Goal: Task Accomplishment & Management: Use online tool/utility

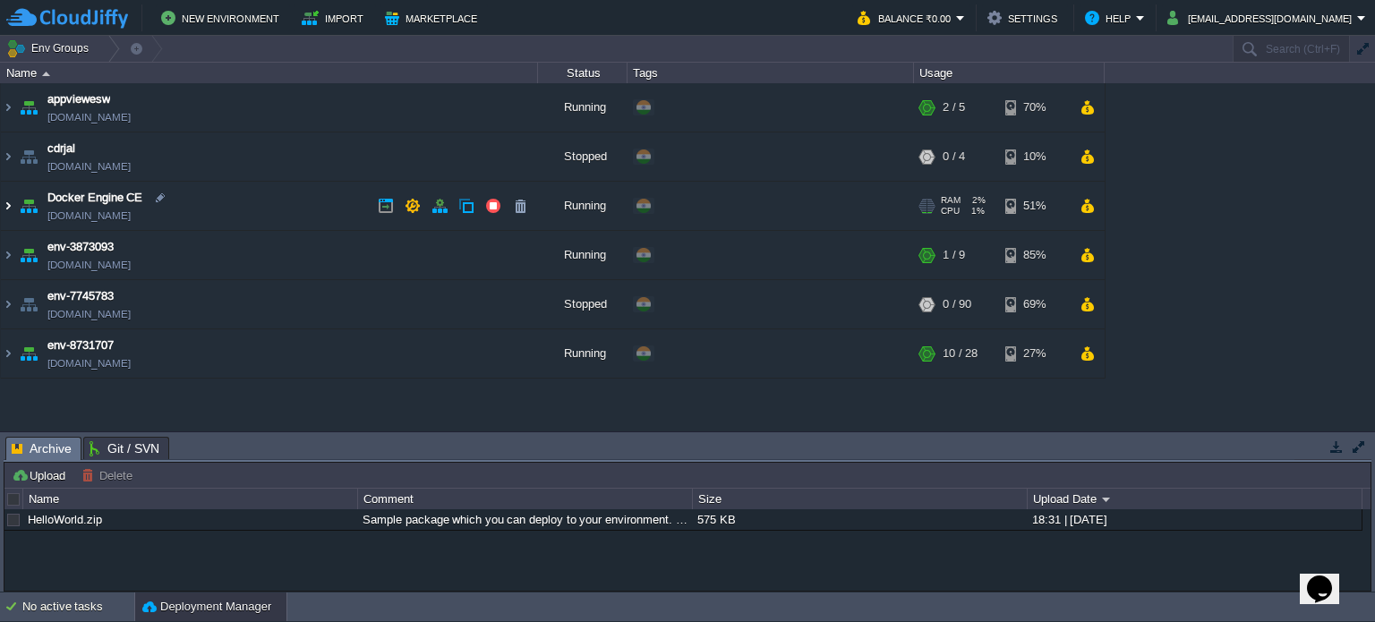
click at [4, 210] on img at bounding box center [8, 206] width 14 height 48
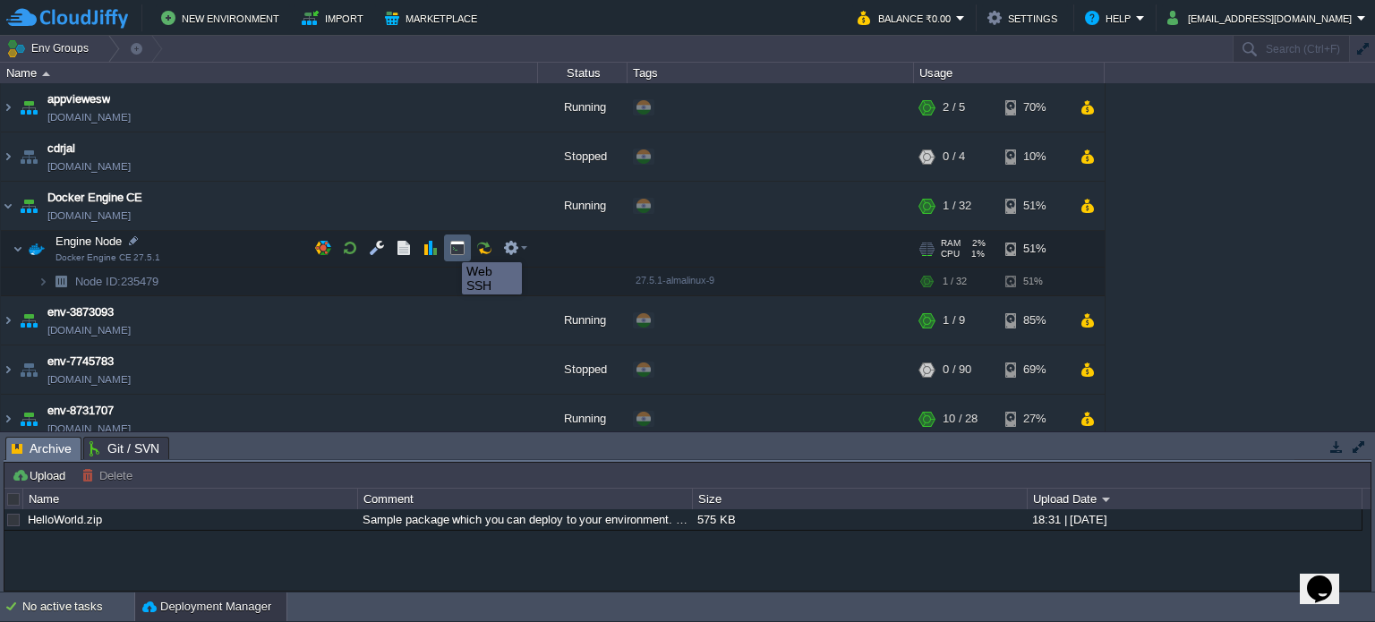
click at [456, 246] on button "button" at bounding box center [457, 248] width 16 height 16
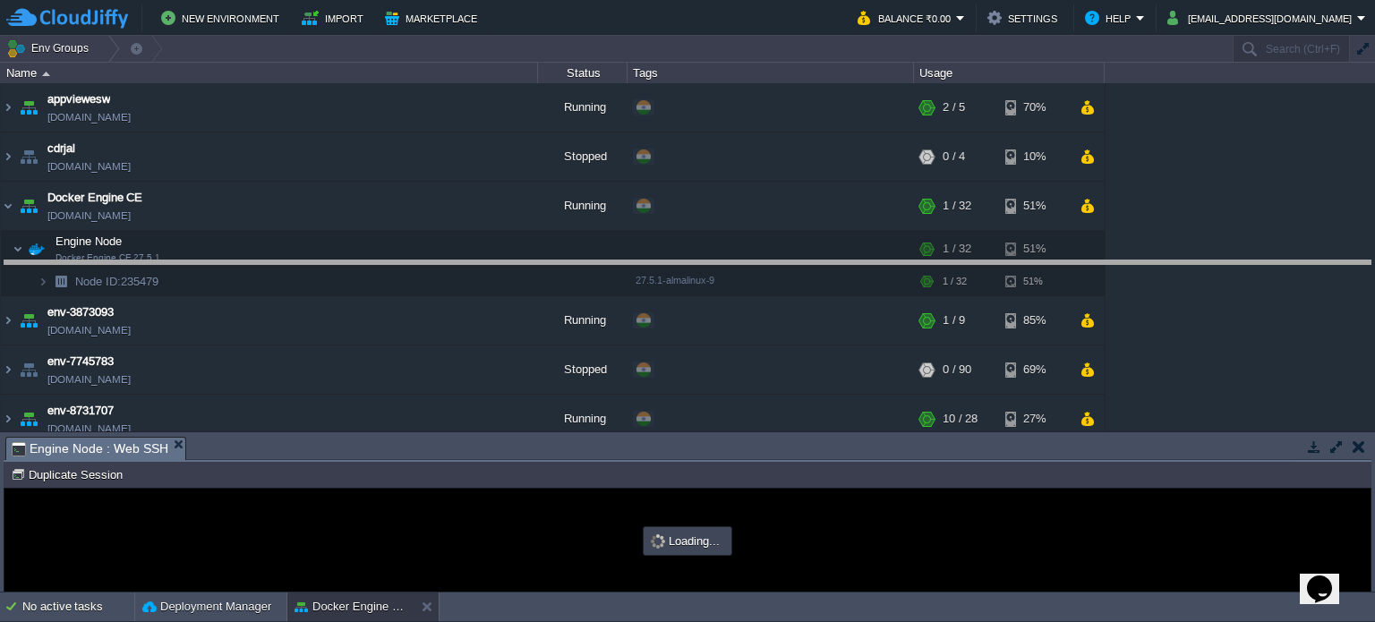
drag, startPoint x: 677, startPoint y: 447, endPoint x: 612, endPoint y: 117, distance: 335.8
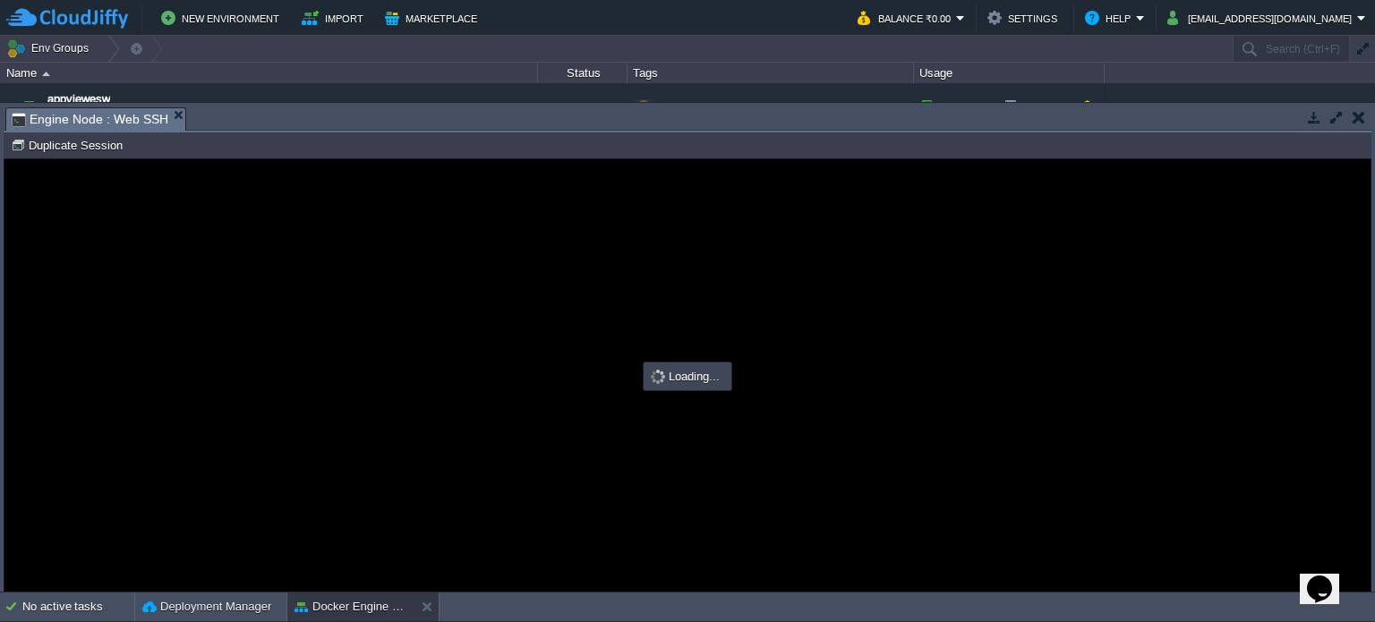
type input "#000000"
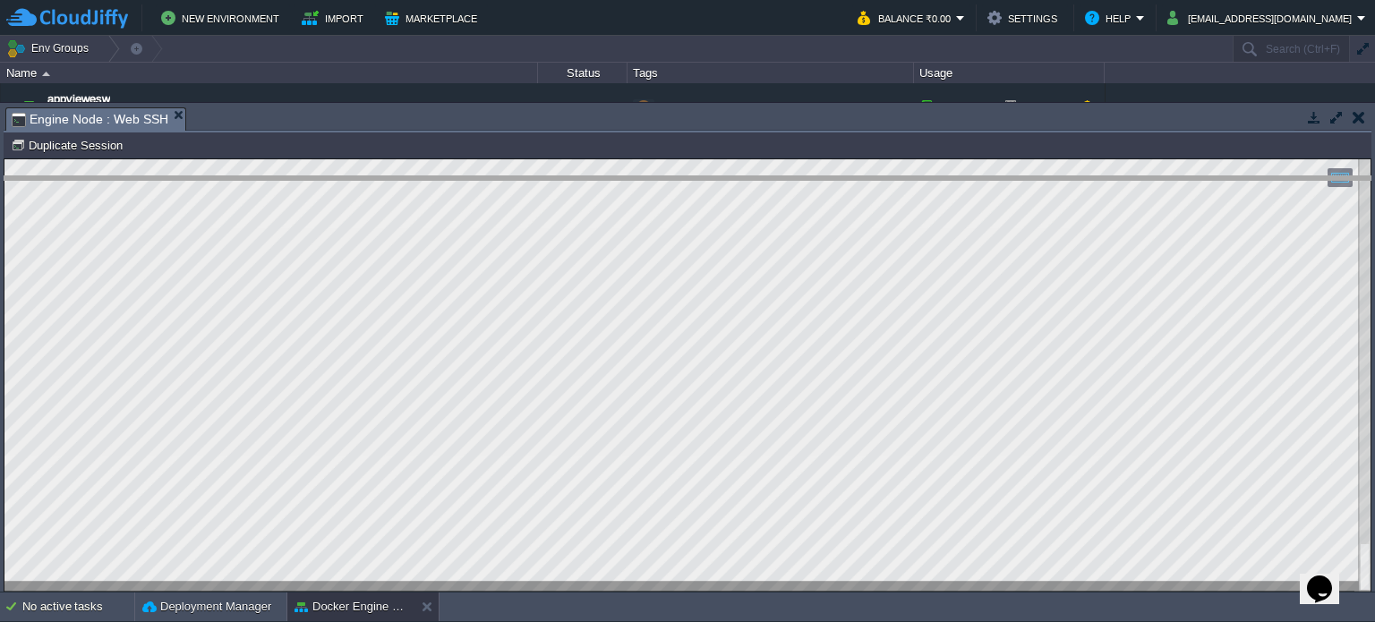
drag, startPoint x: 369, startPoint y: 124, endPoint x: 369, endPoint y: 365, distance: 240.7
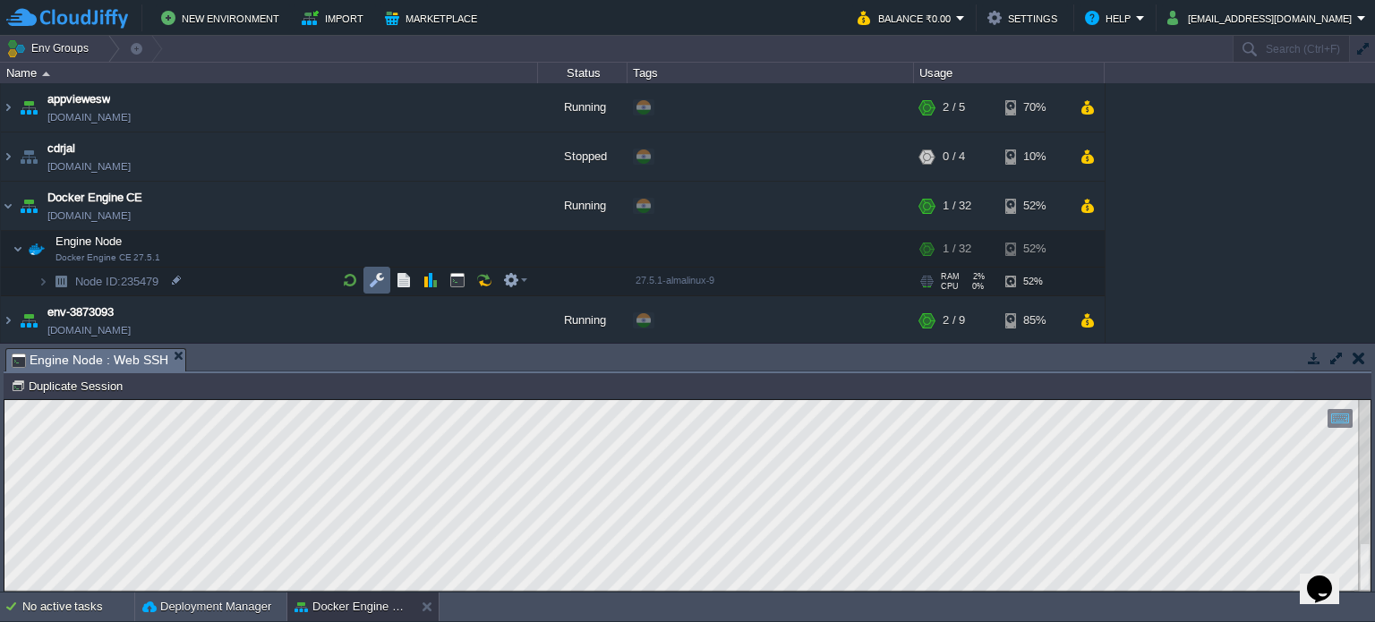
click at [378, 276] on button "button" at bounding box center [377, 280] width 16 height 16
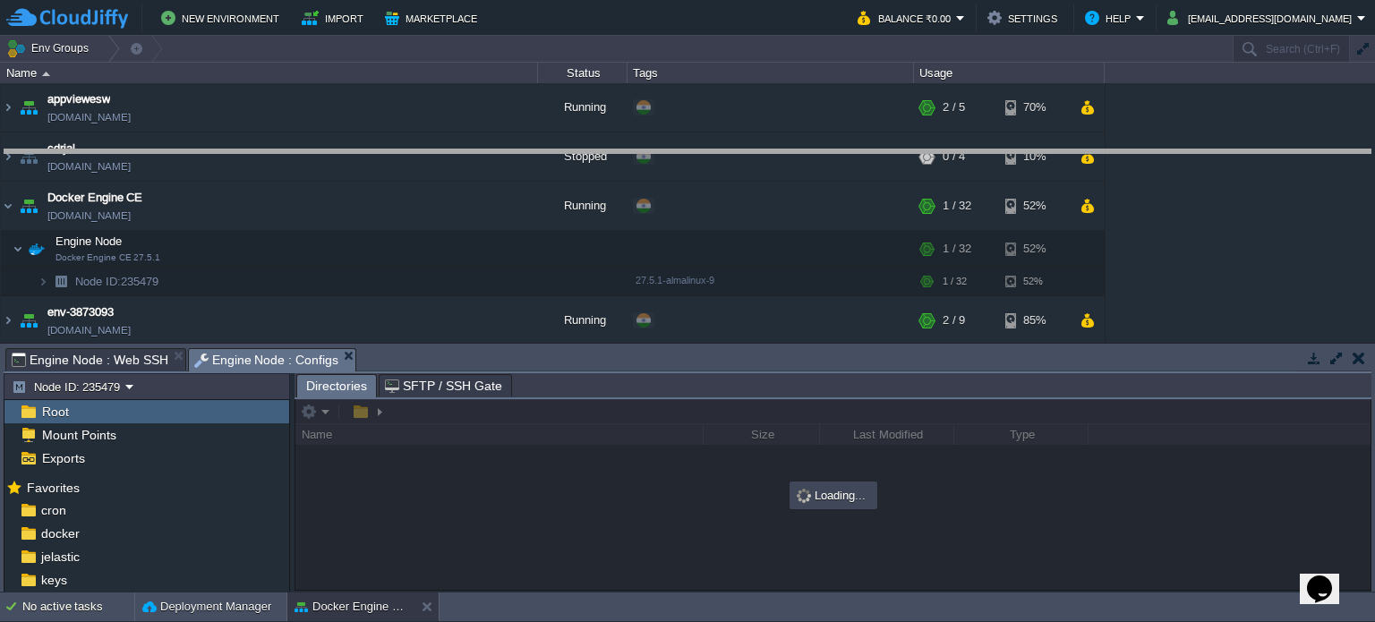
drag, startPoint x: 637, startPoint y: 371, endPoint x: 643, endPoint y: 163, distance: 207.7
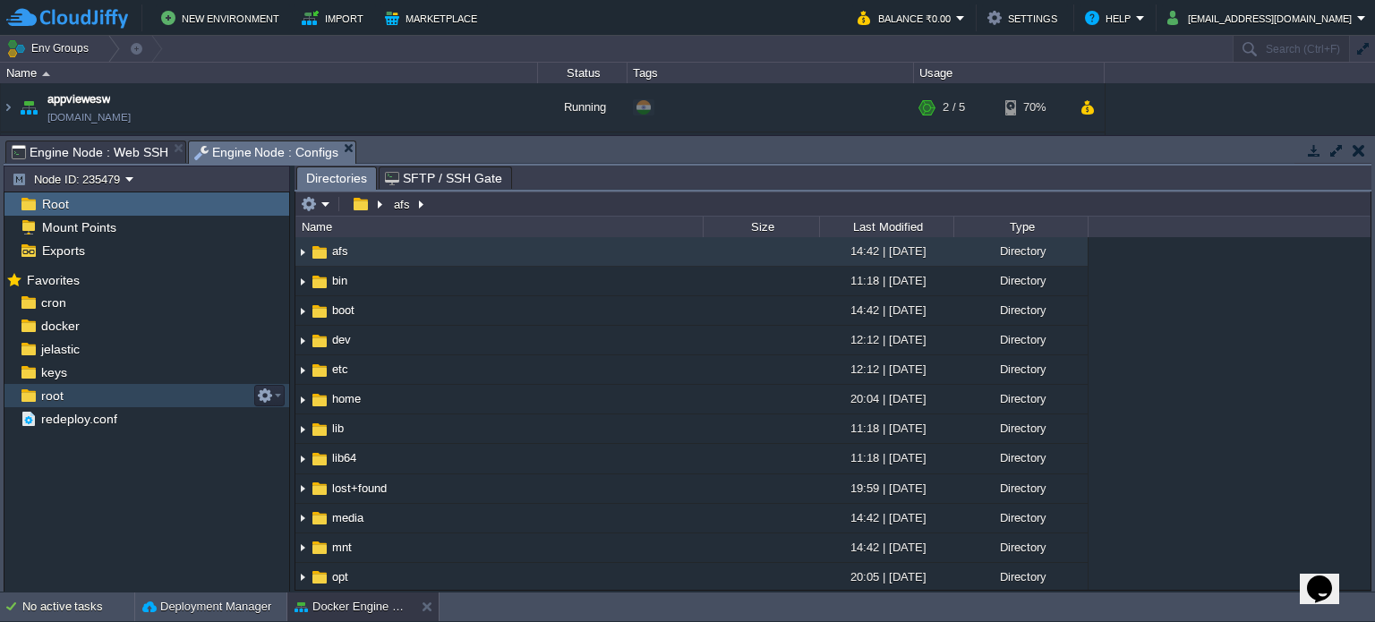
click at [52, 396] on span "root" at bounding box center [52, 396] width 29 height 16
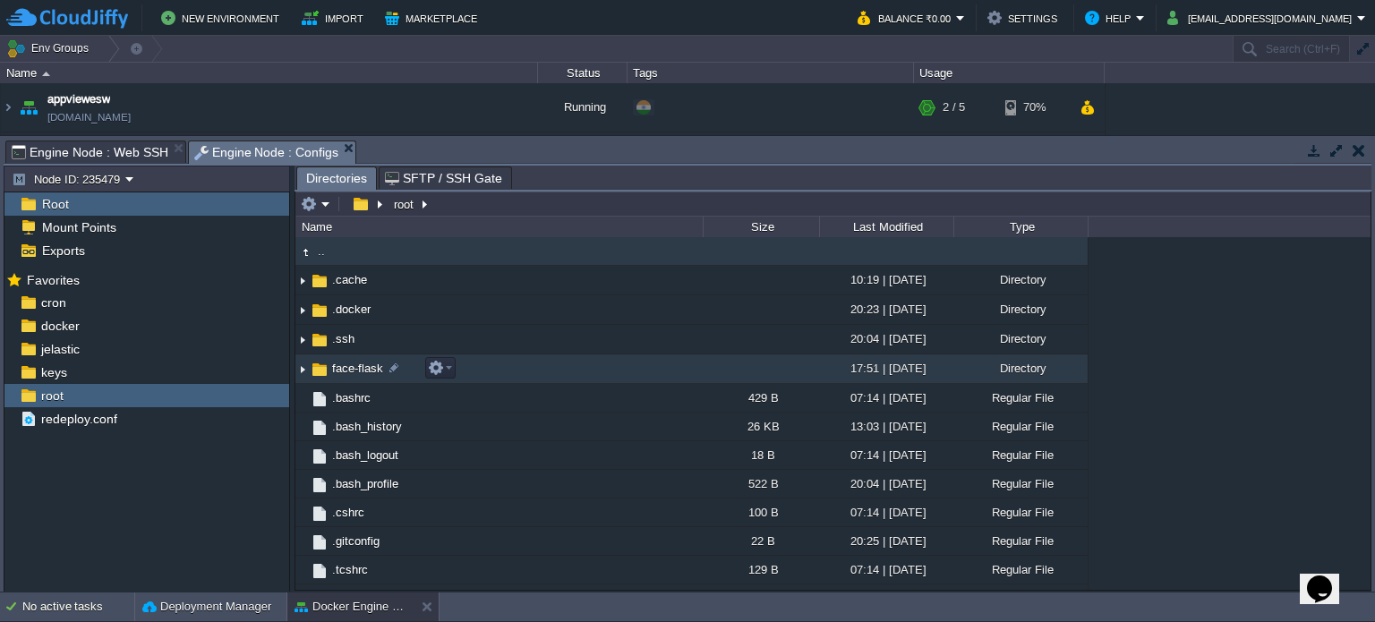
click at [330, 367] on span "face-flask" at bounding box center [357, 368] width 56 height 15
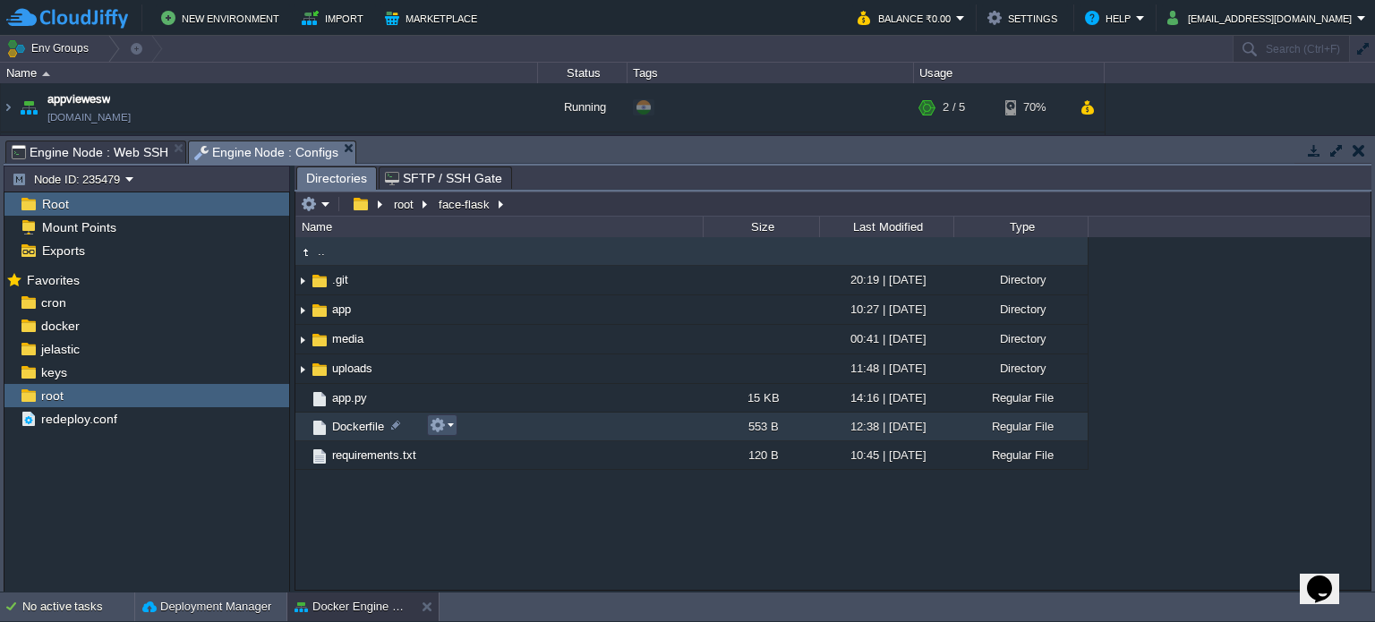
click at [440, 425] on button "button" at bounding box center [438, 425] width 16 height 16
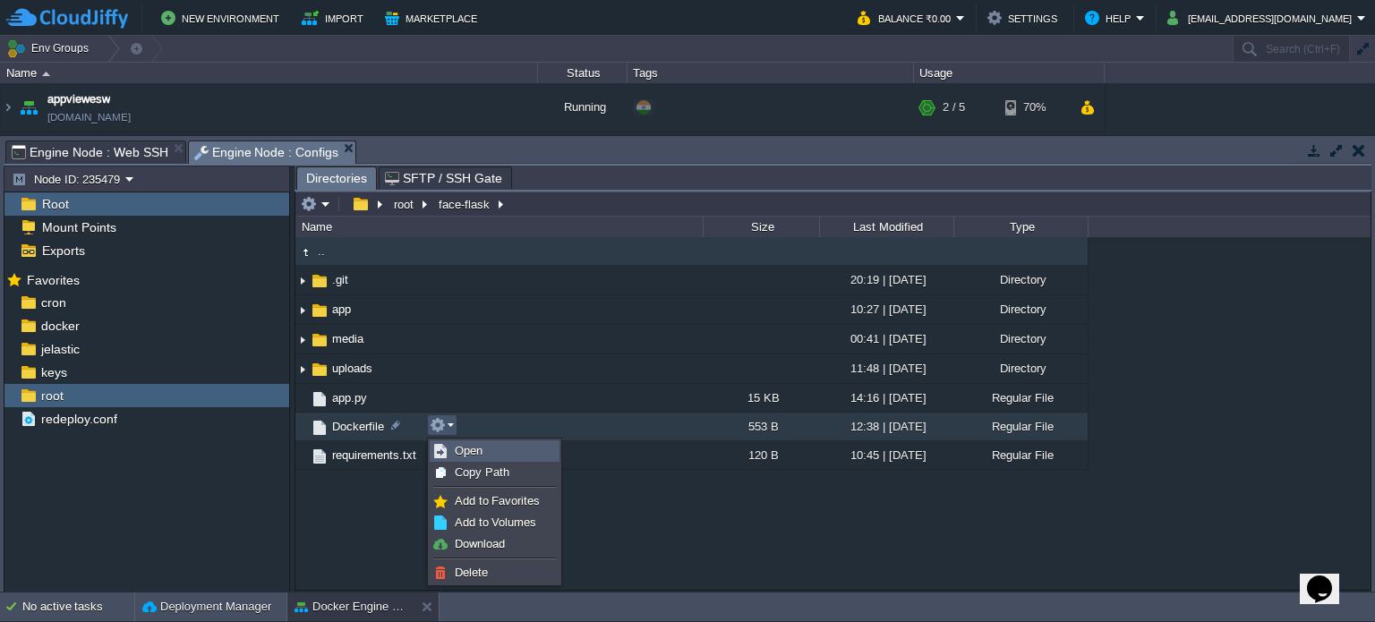
click at [490, 452] on link "Open" at bounding box center [494, 451] width 128 height 20
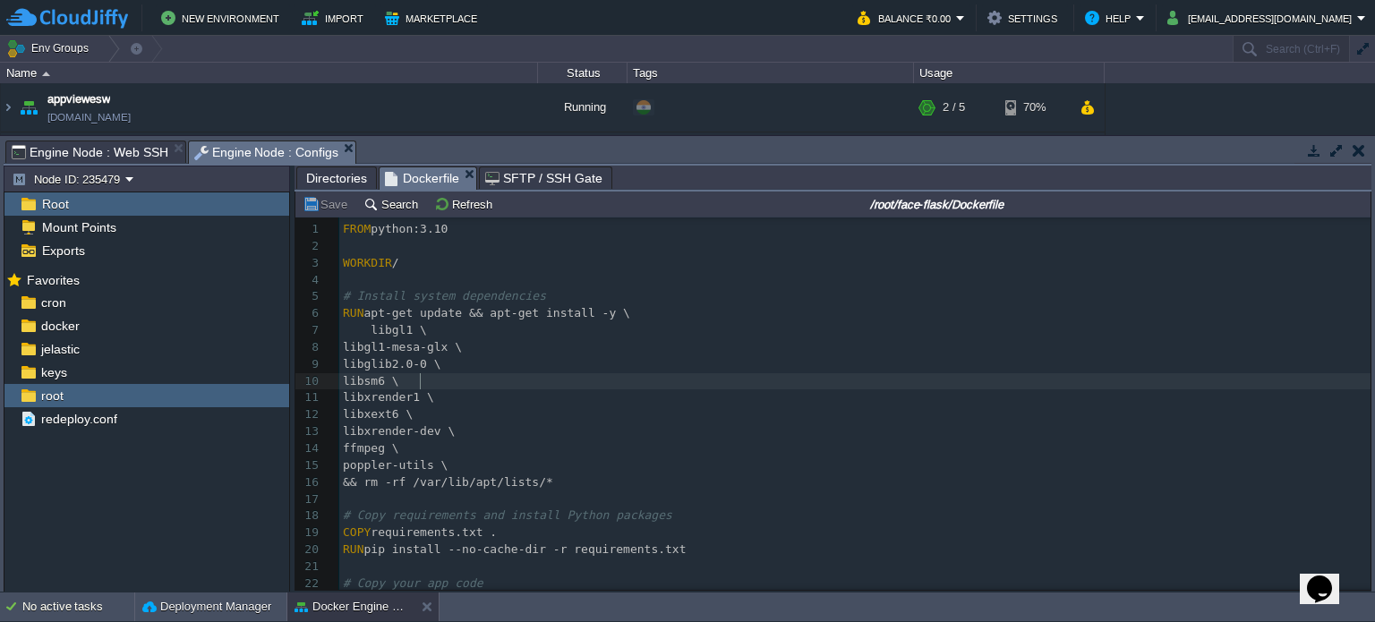
click at [541, 376] on pre "libsm6 \" at bounding box center [854, 381] width 1031 height 17
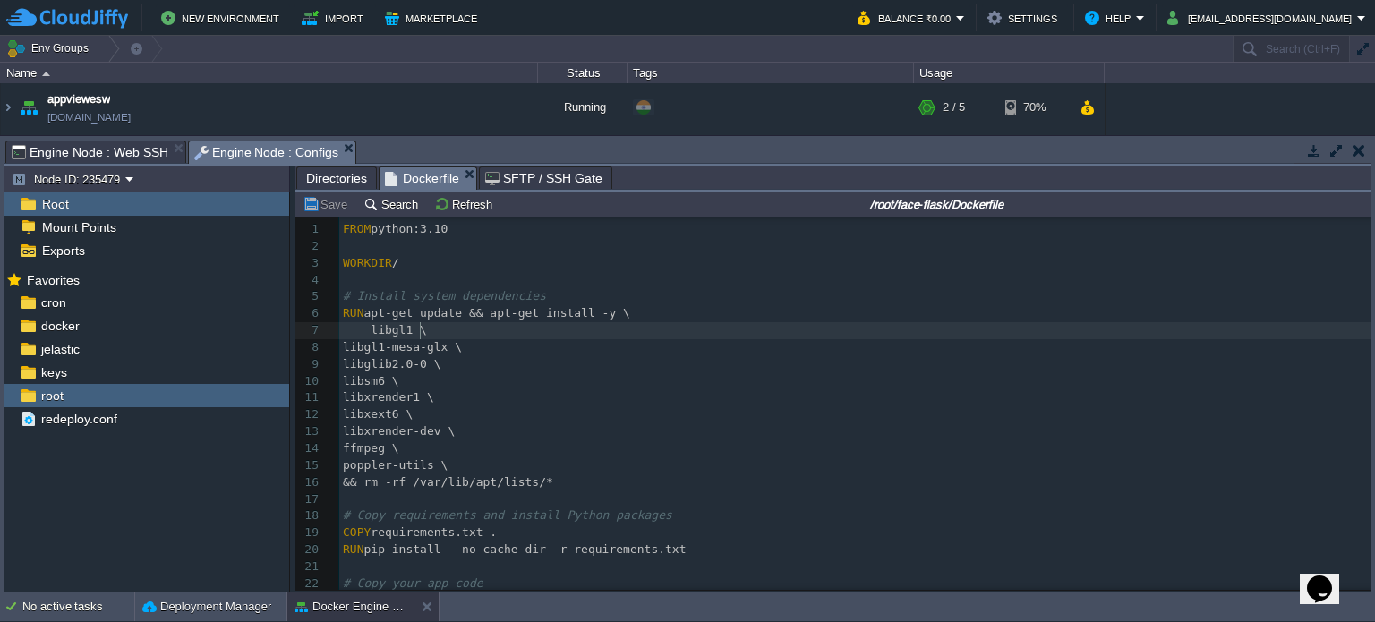
type textarea "libgl1-mesa-glx \"
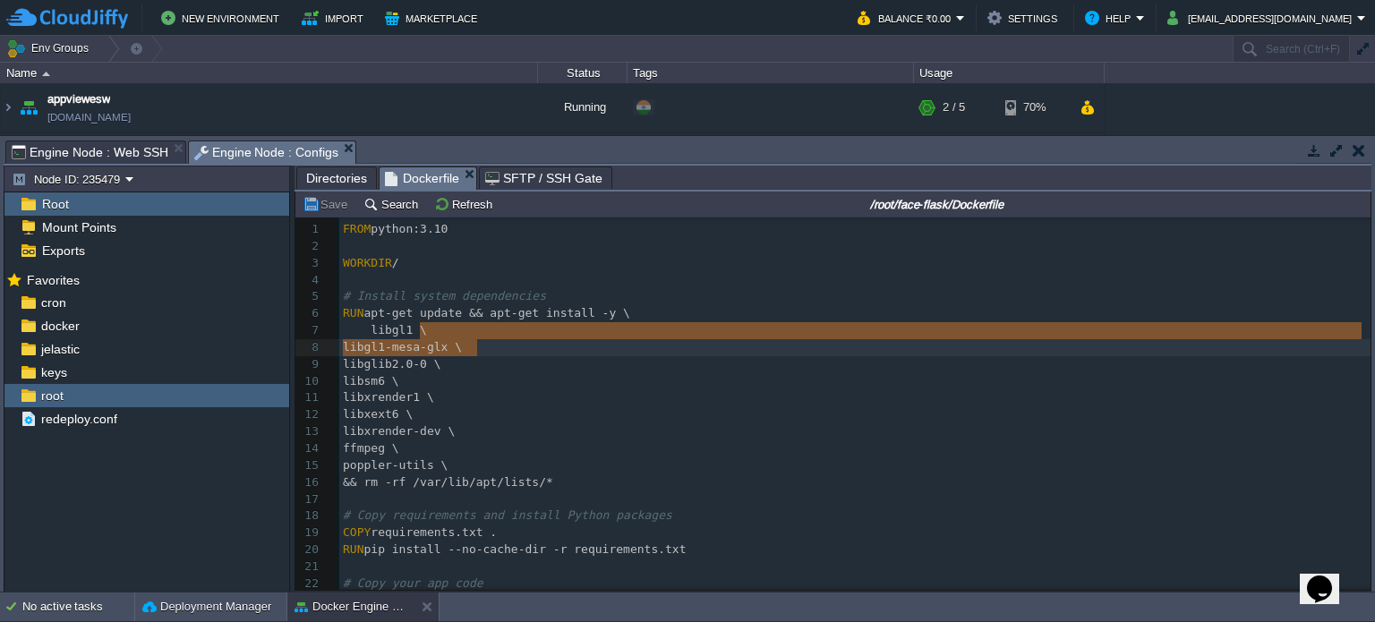
drag, startPoint x: 444, startPoint y: 336, endPoint x: 499, endPoint y: 350, distance: 57.3
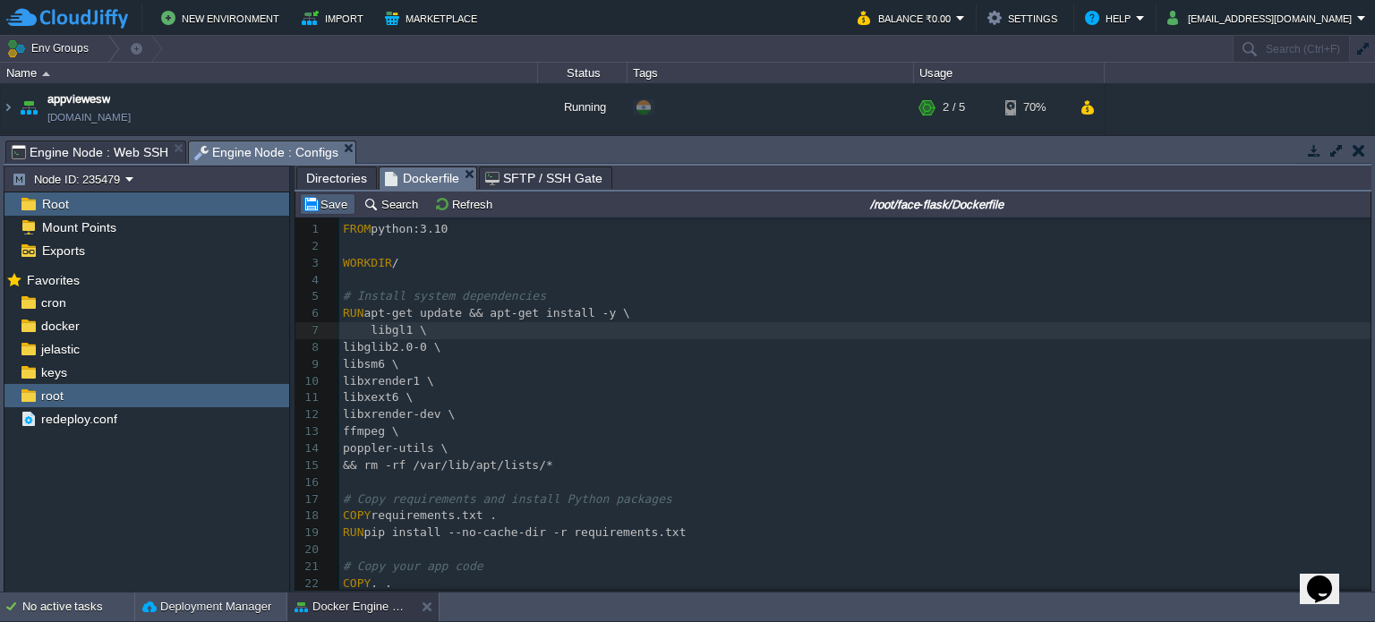
click at [328, 215] on td "Save" at bounding box center [327, 203] width 55 height 21
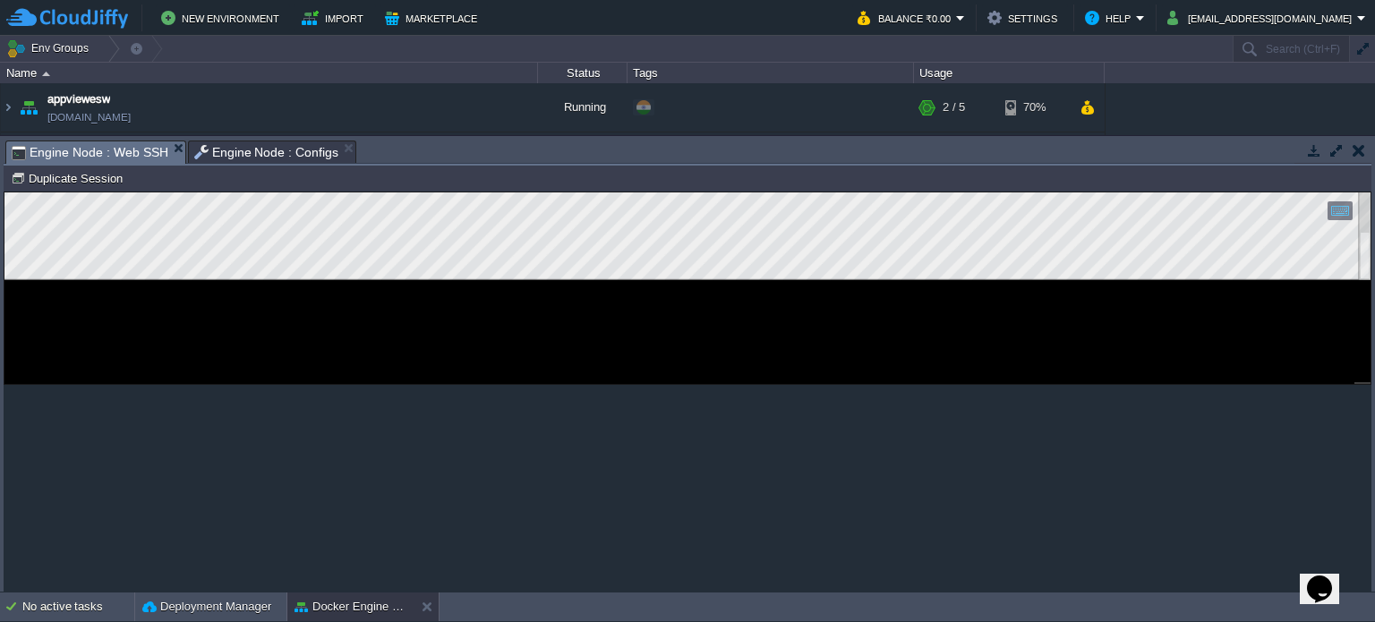
click at [54, 149] on span "Engine Node : Web SSH" at bounding box center [90, 152] width 157 height 22
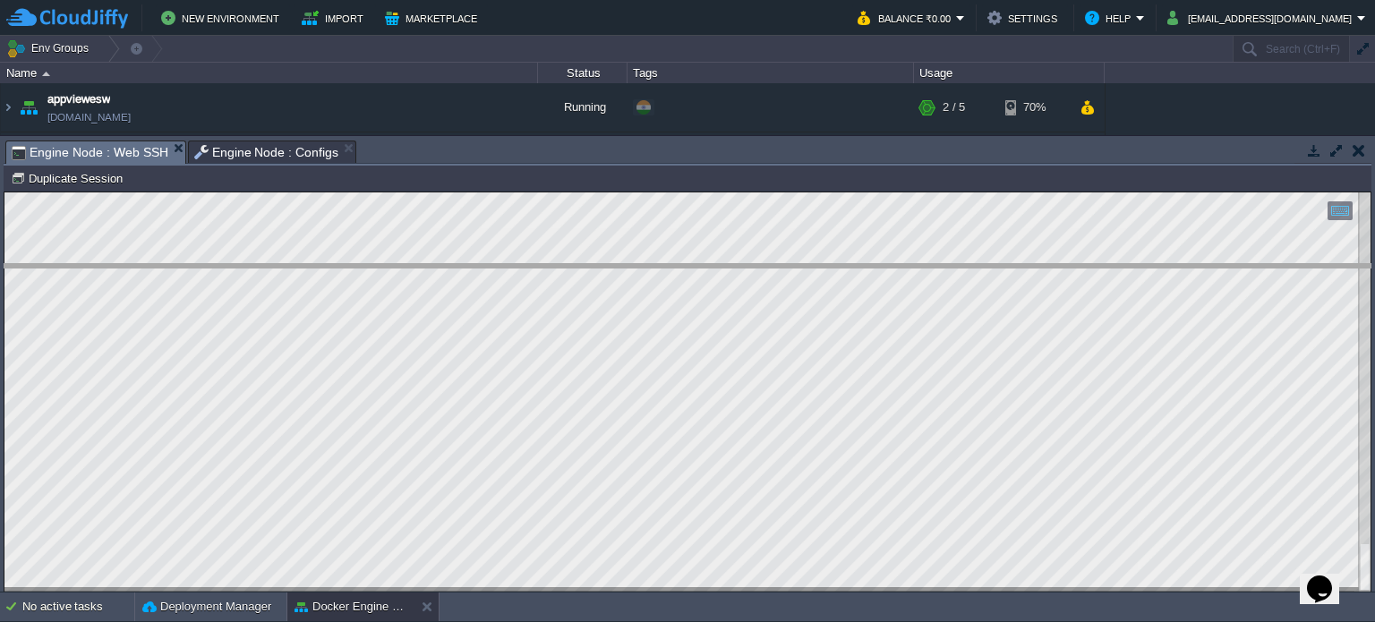
drag, startPoint x: 802, startPoint y: 149, endPoint x: 828, endPoint y: 277, distance: 129.7
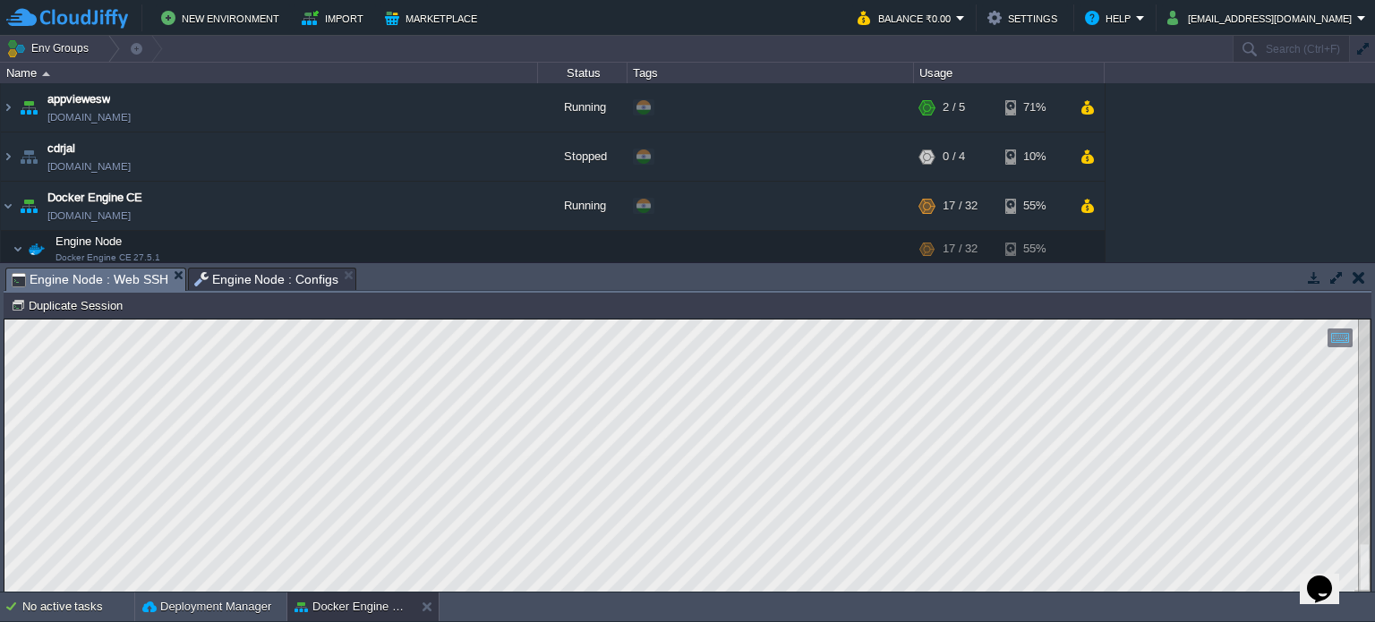
click at [1360, 284] on button "button" at bounding box center [1358, 277] width 13 height 16
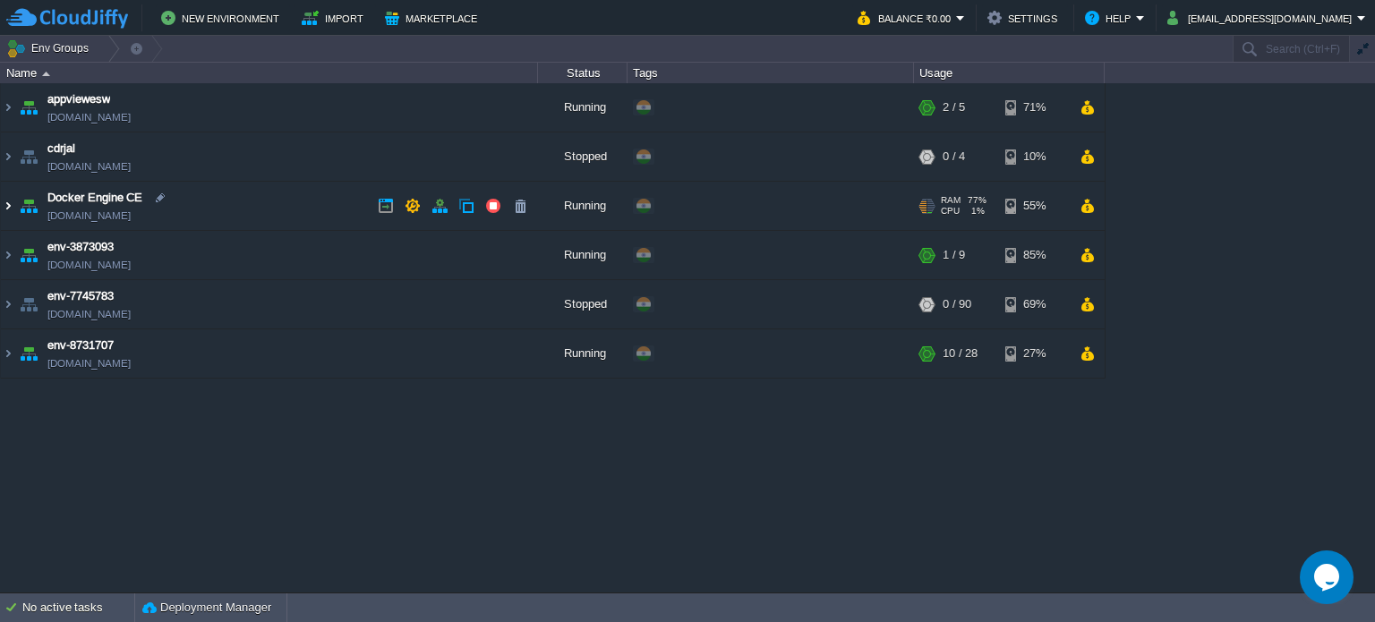
click at [4, 203] on img at bounding box center [8, 206] width 14 height 48
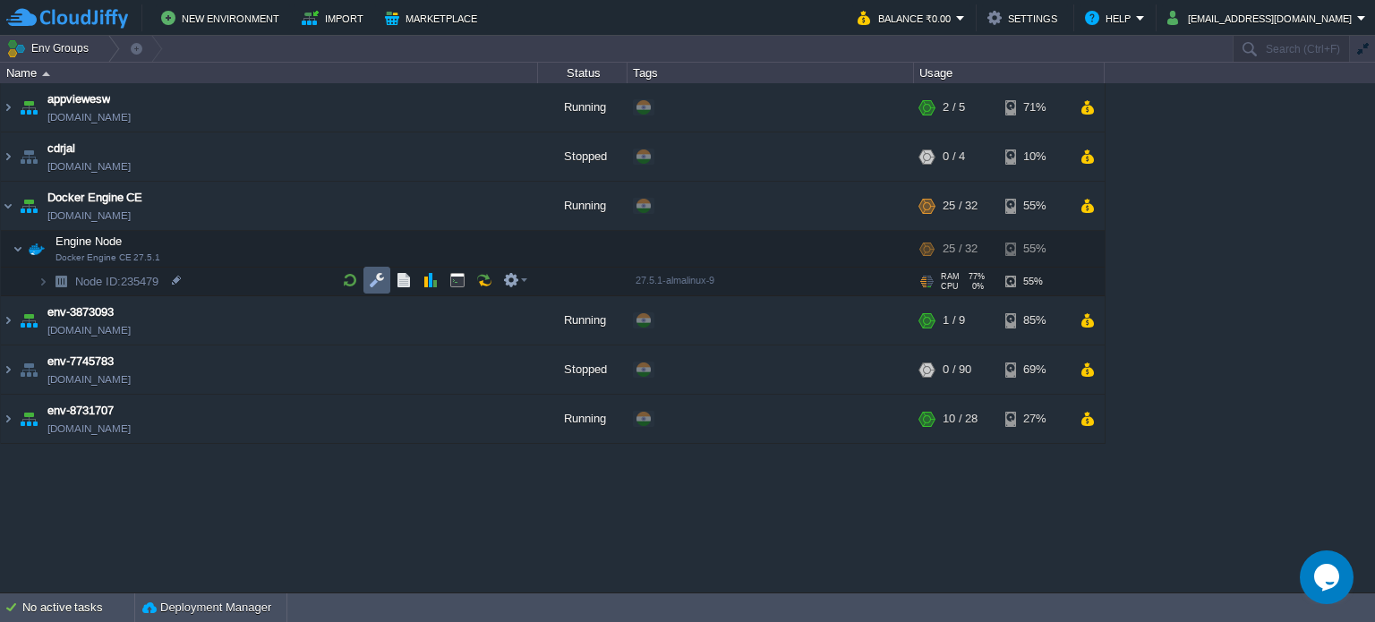
click at [376, 282] on button "button" at bounding box center [377, 280] width 16 height 16
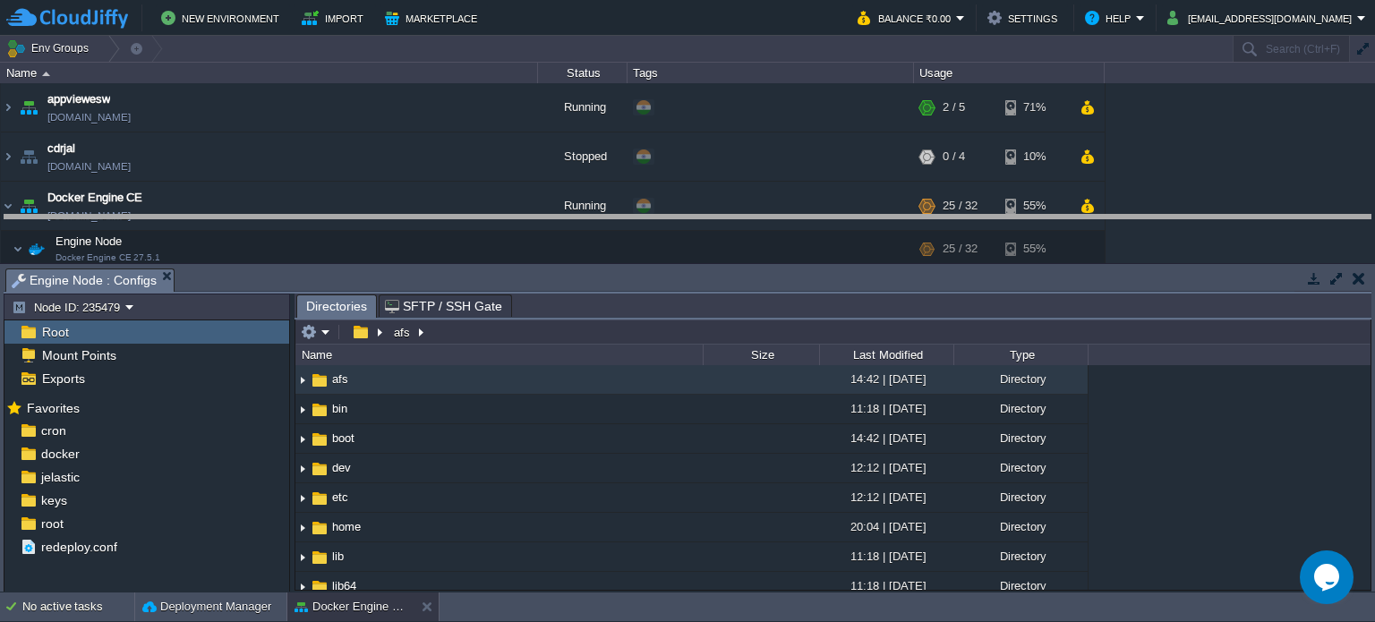
drag, startPoint x: 641, startPoint y: 285, endPoint x: 641, endPoint y: 231, distance: 54.6
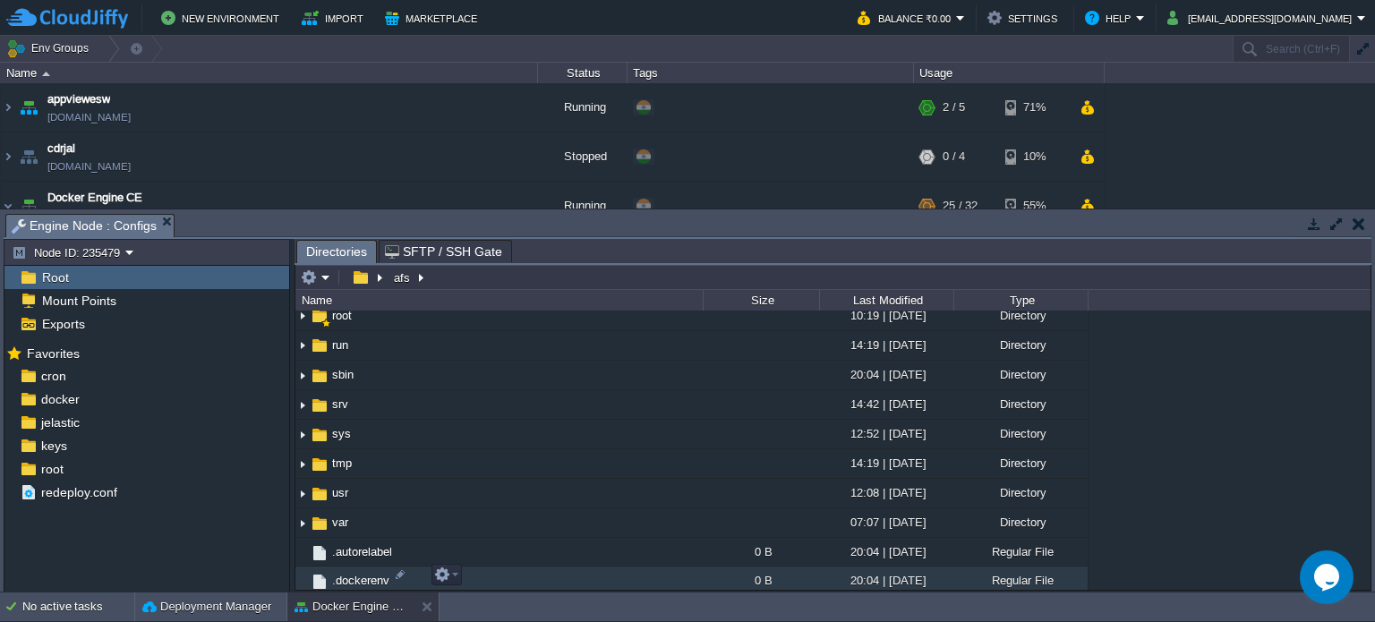
scroll to position [446, 0]
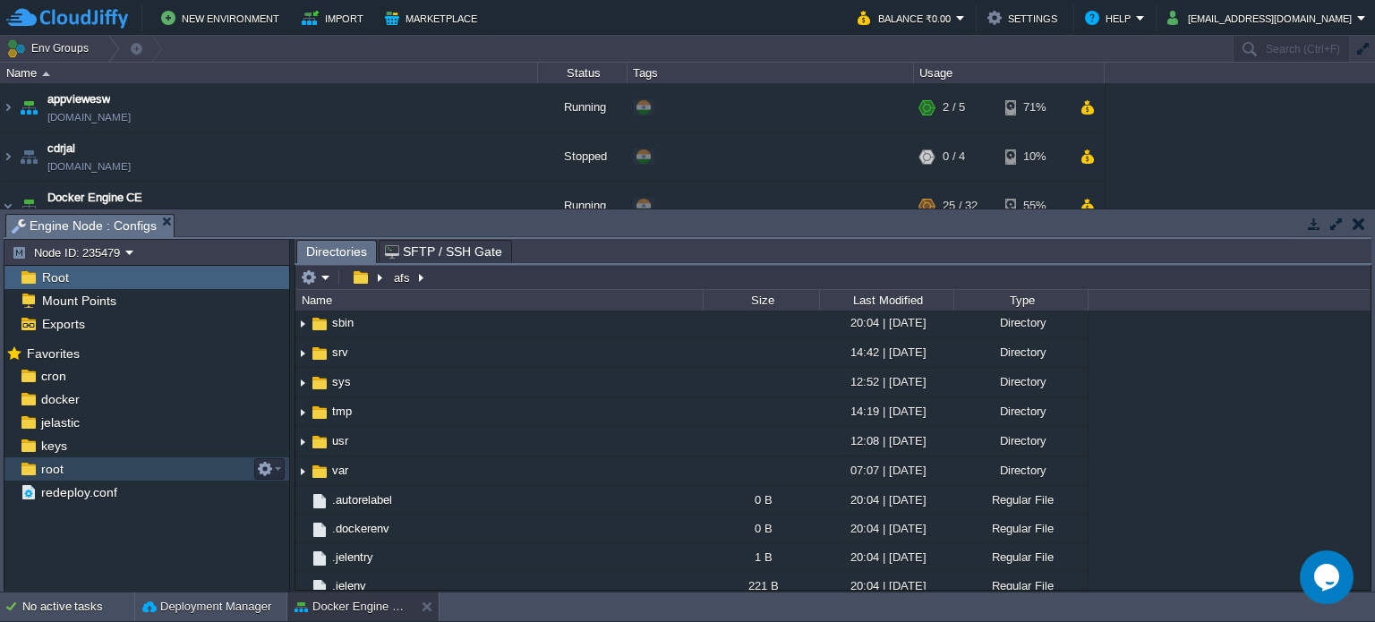
click at [67, 467] on div "root" at bounding box center [146, 468] width 285 height 23
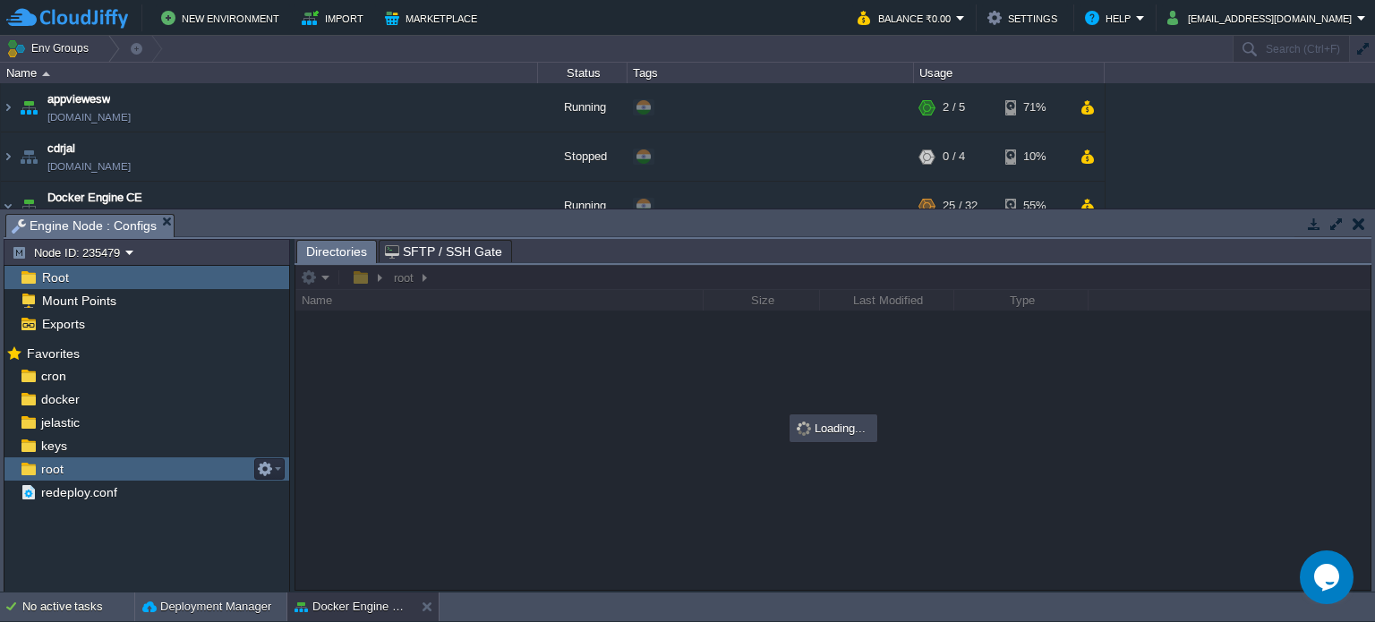
scroll to position [0, 0]
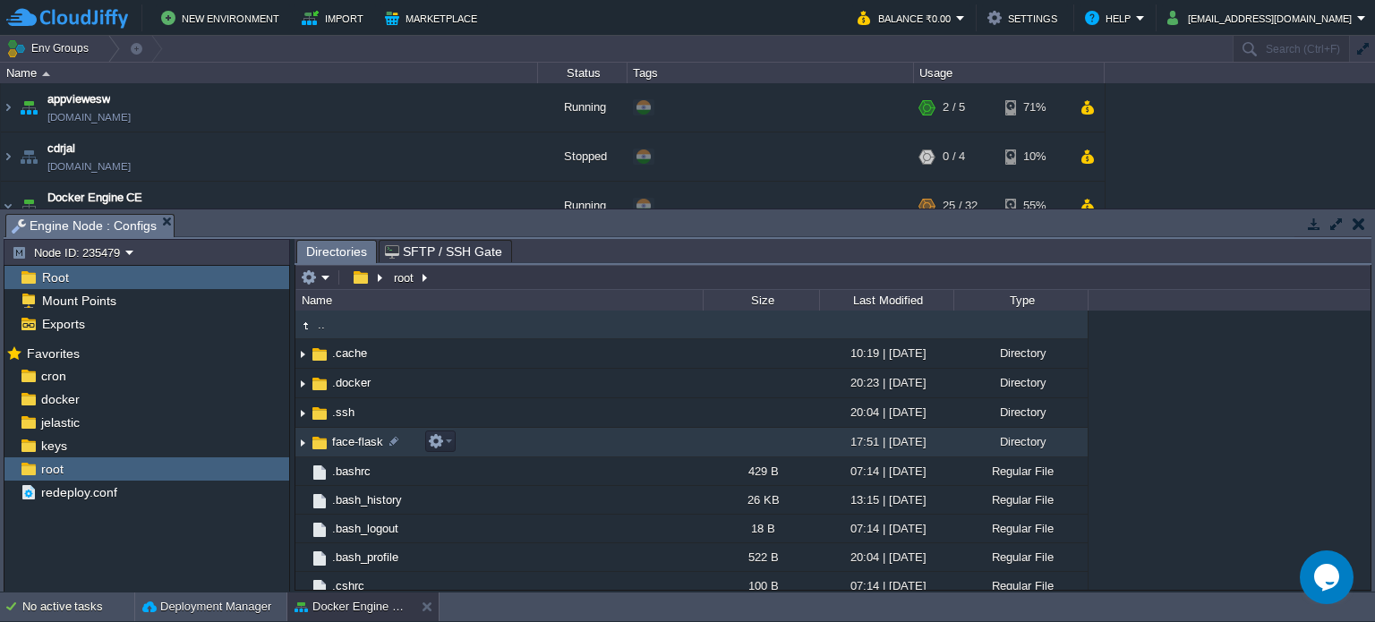
click at [341, 447] on span "face-flask" at bounding box center [357, 441] width 56 height 15
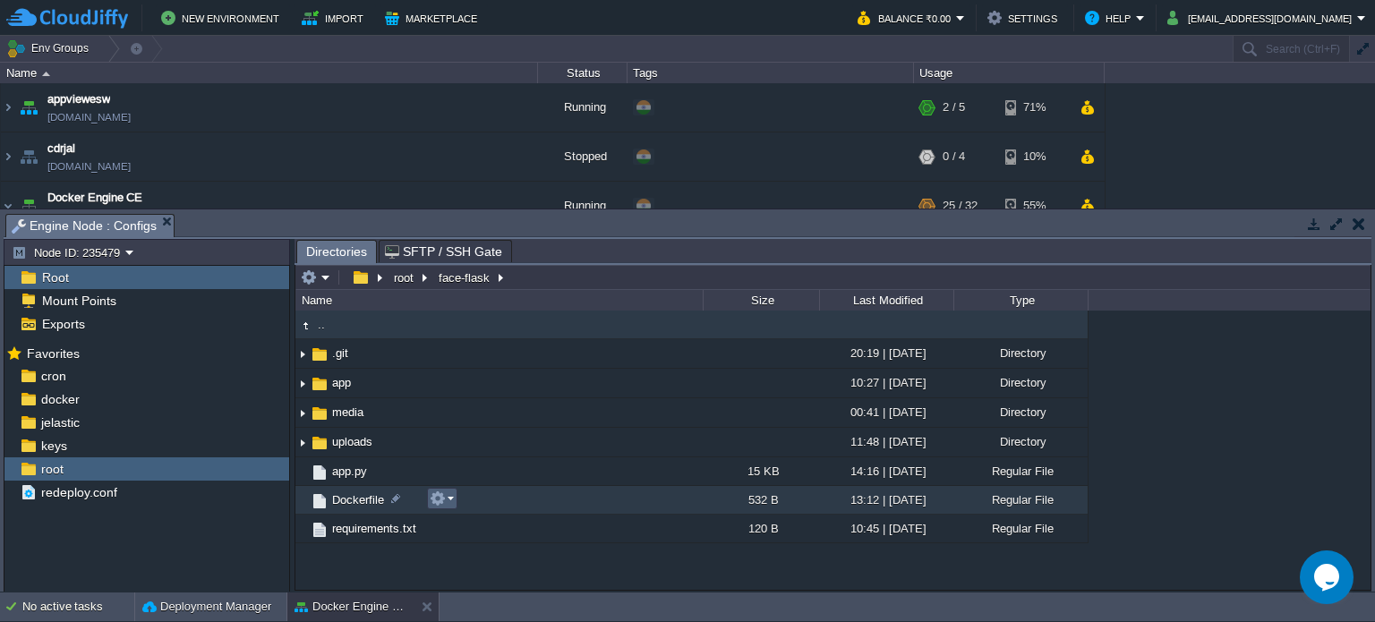
click at [448, 494] on em at bounding box center [442, 498] width 24 height 16
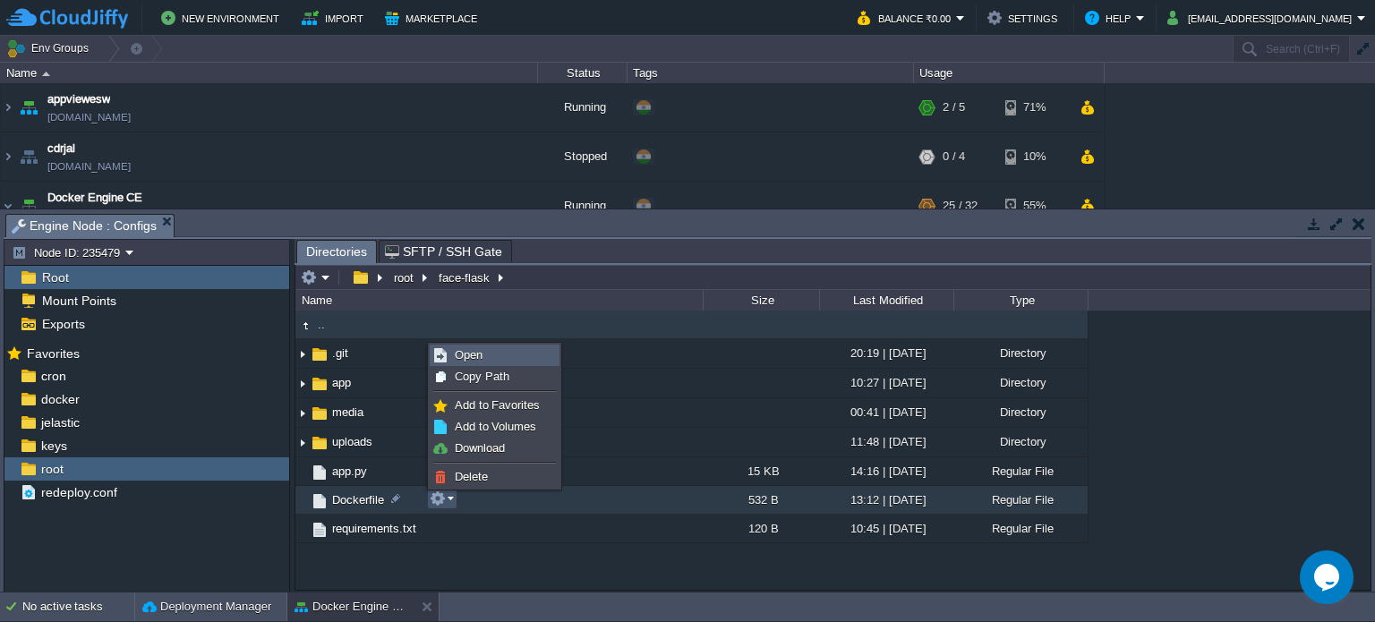
click at [472, 354] on span "Open" at bounding box center [469, 354] width 28 height 13
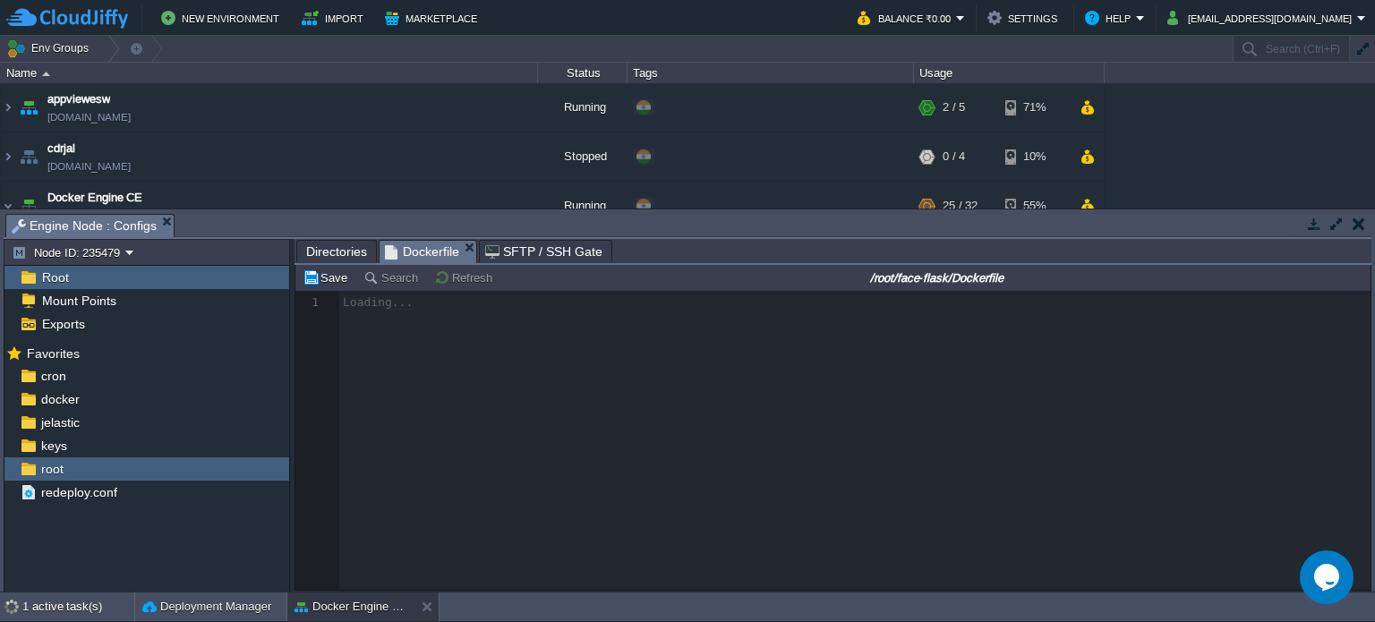
scroll to position [5, 0]
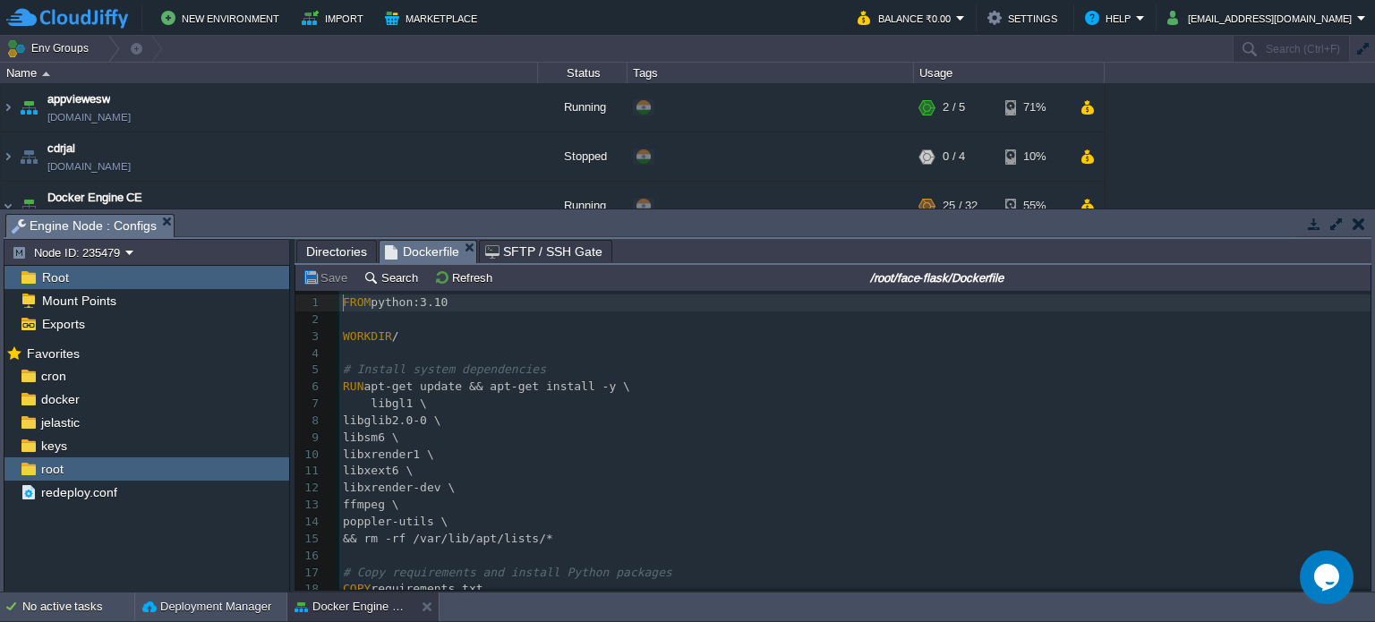
click at [529, 306] on pre "FROM python:3.10" at bounding box center [854, 302] width 1031 height 17
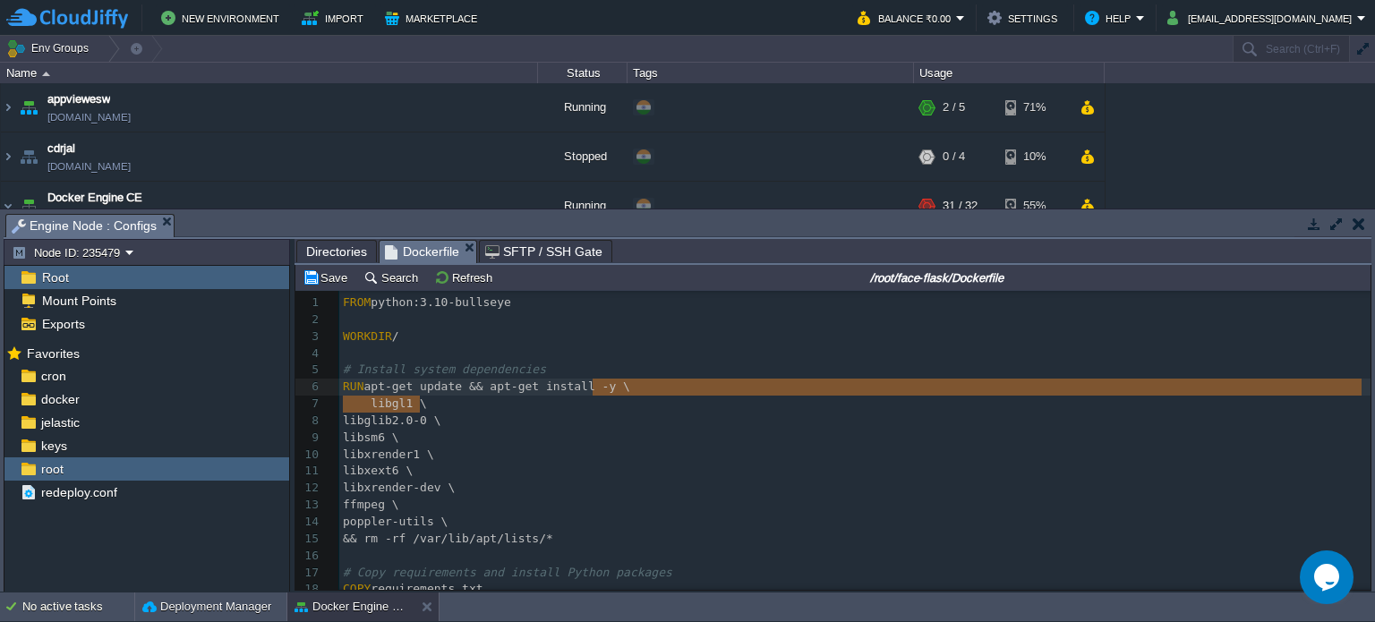
type textarea "libgl1 \"
drag, startPoint x: 447, startPoint y: 407, endPoint x: 655, endPoint y: 387, distance: 209.5
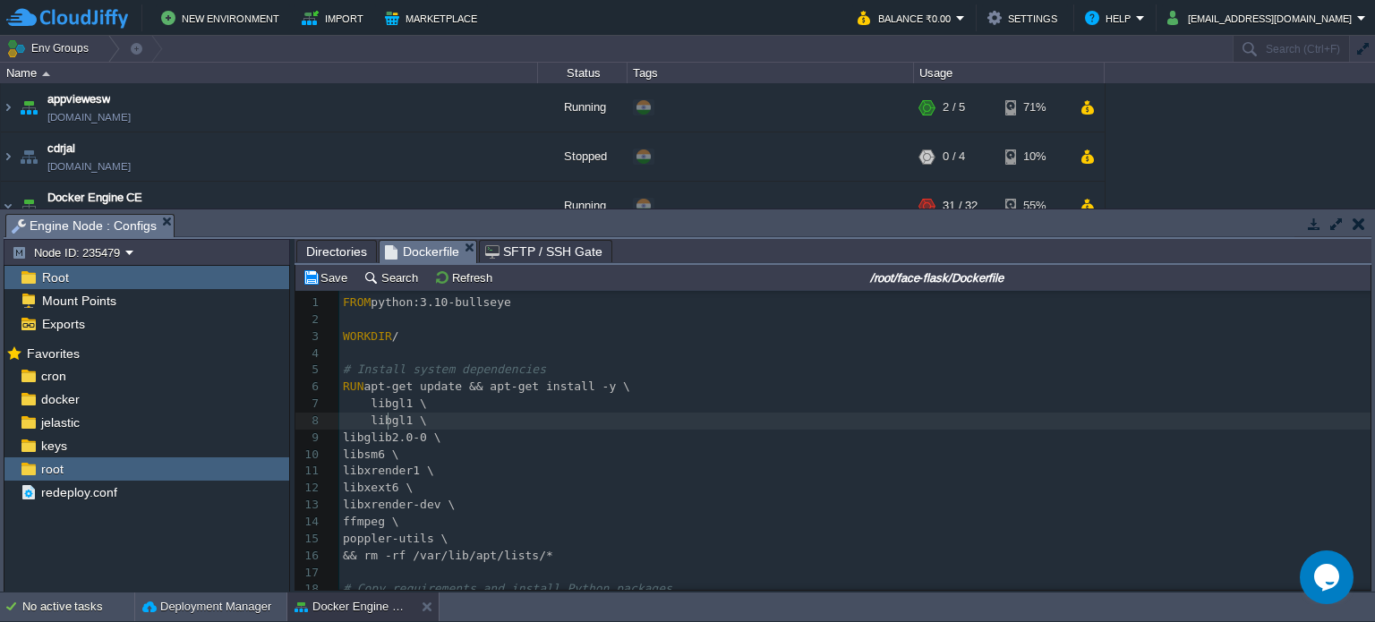
click at [386, 422] on span "libgl1 \" at bounding box center [385, 419] width 84 height 13
type textarea "libgl1"
click at [323, 280] on button "Save" at bounding box center [327, 277] width 50 height 16
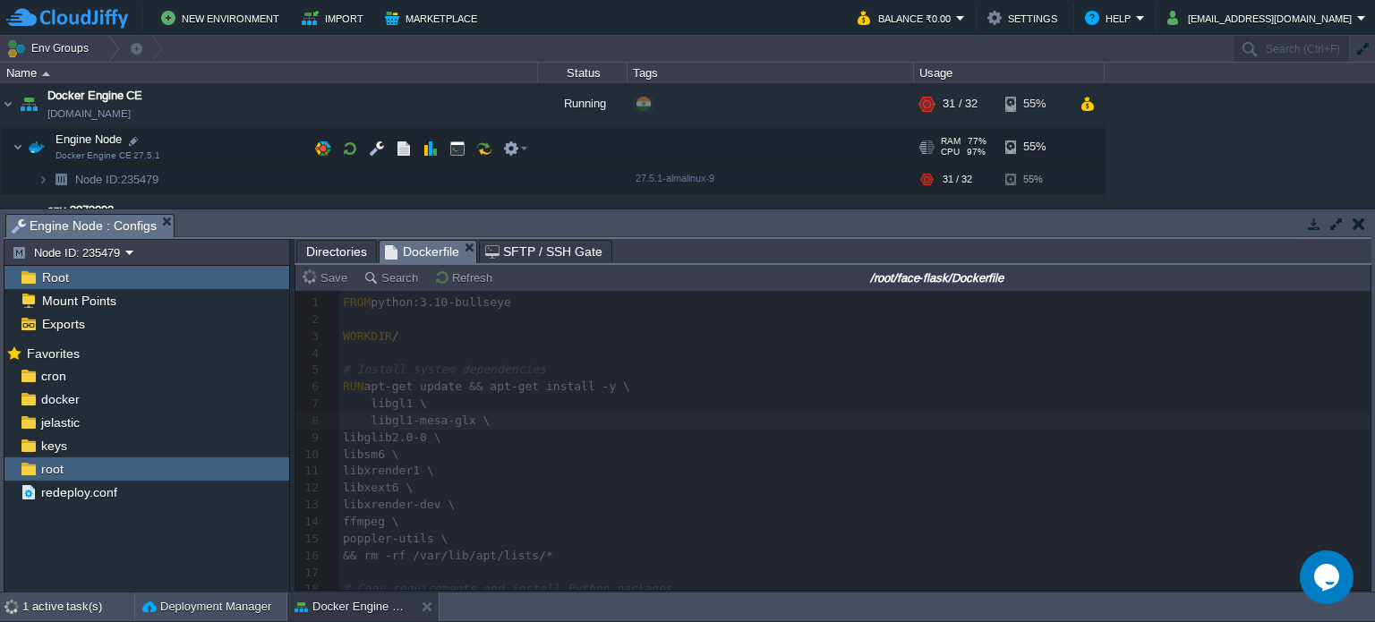
scroll to position [104, 0]
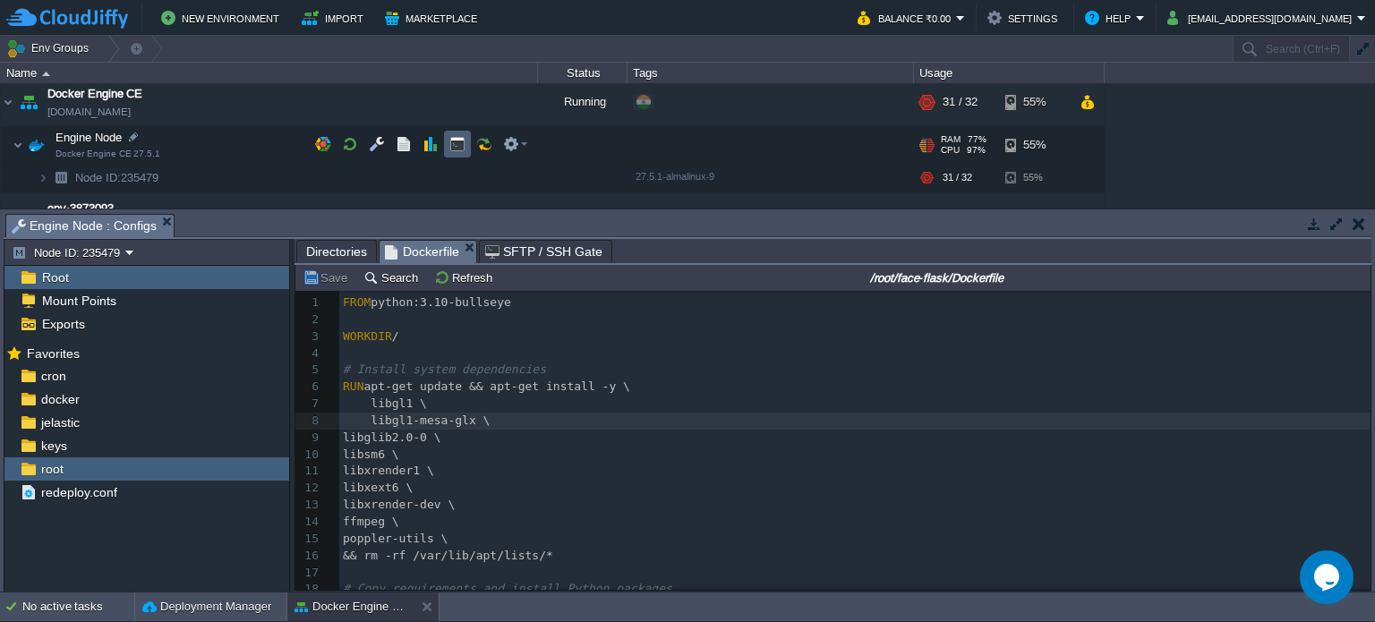
click at [449, 146] on button "button" at bounding box center [457, 144] width 16 height 16
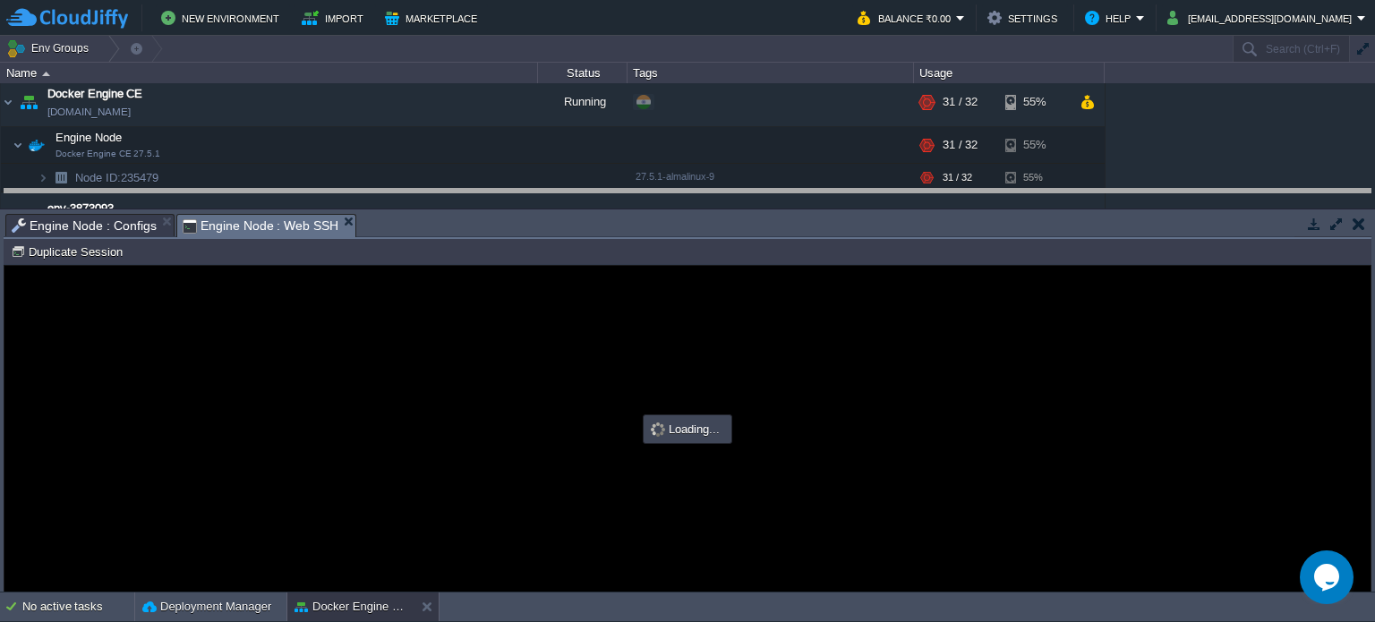
drag, startPoint x: 596, startPoint y: 233, endPoint x: 612, endPoint y: 130, distance: 104.2
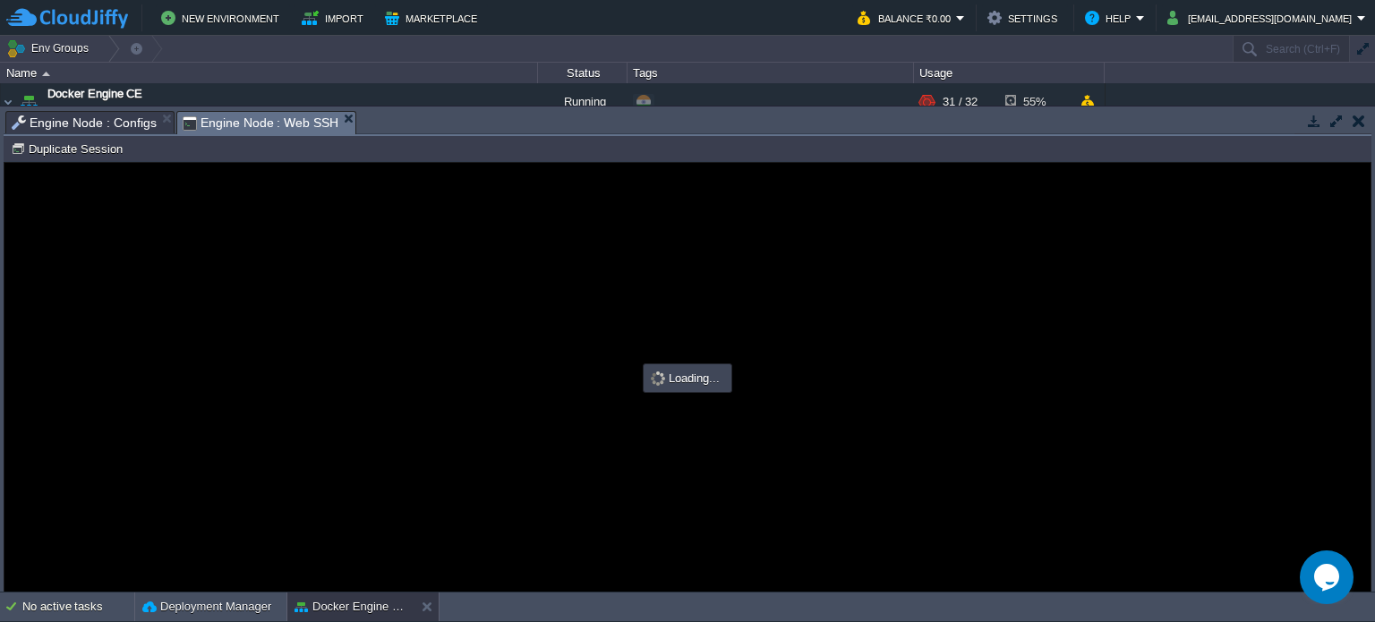
scroll to position [0, 0]
type input "#000000"
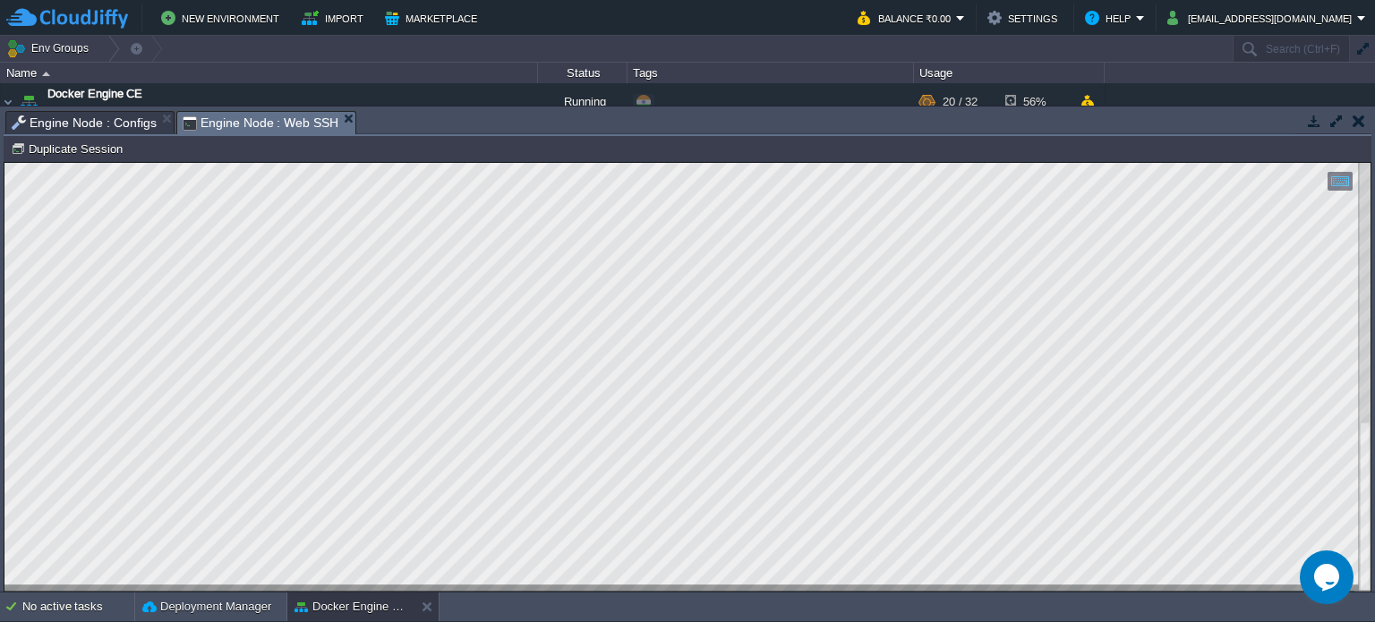
click at [65, 122] on span "Engine Node : Configs" at bounding box center [84, 122] width 145 height 21
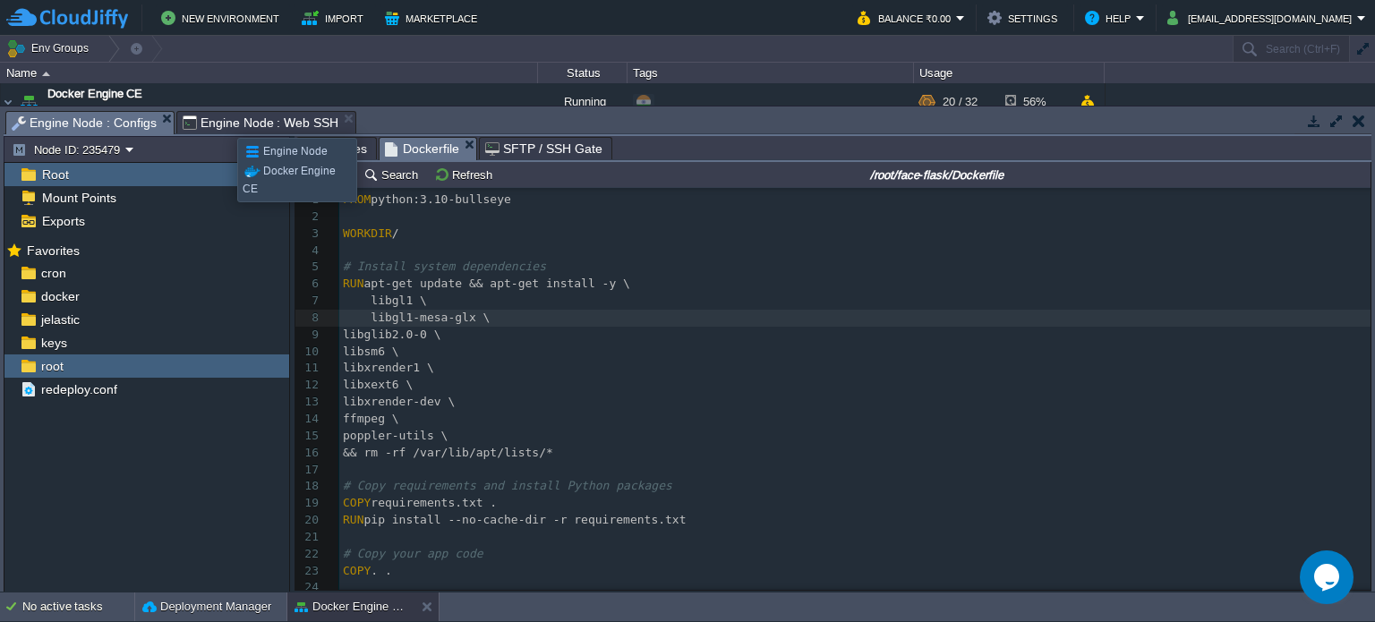
click at [224, 122] on span "Engine Node : Web SSH" at bounding box center [261, 122] width 157 height 21
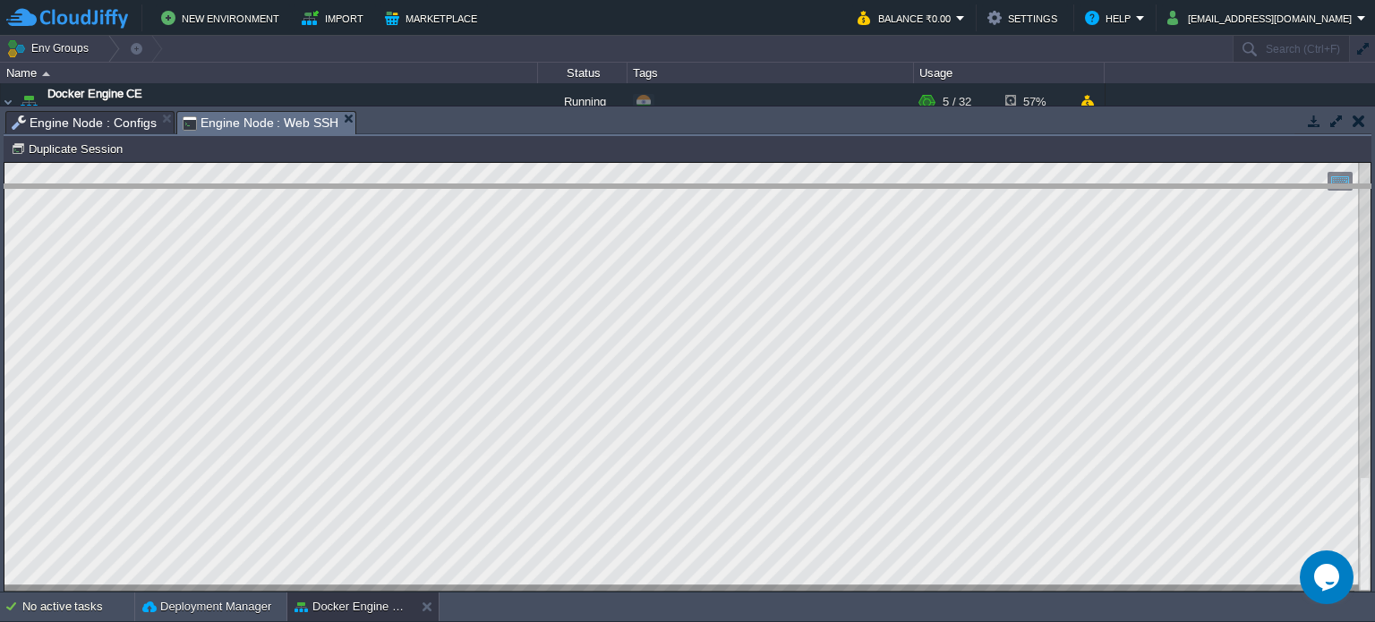
drag, startPoint x: 838, startPoint y: 117, endPoint x: 842, endPoint y: 260, distance: 143.3
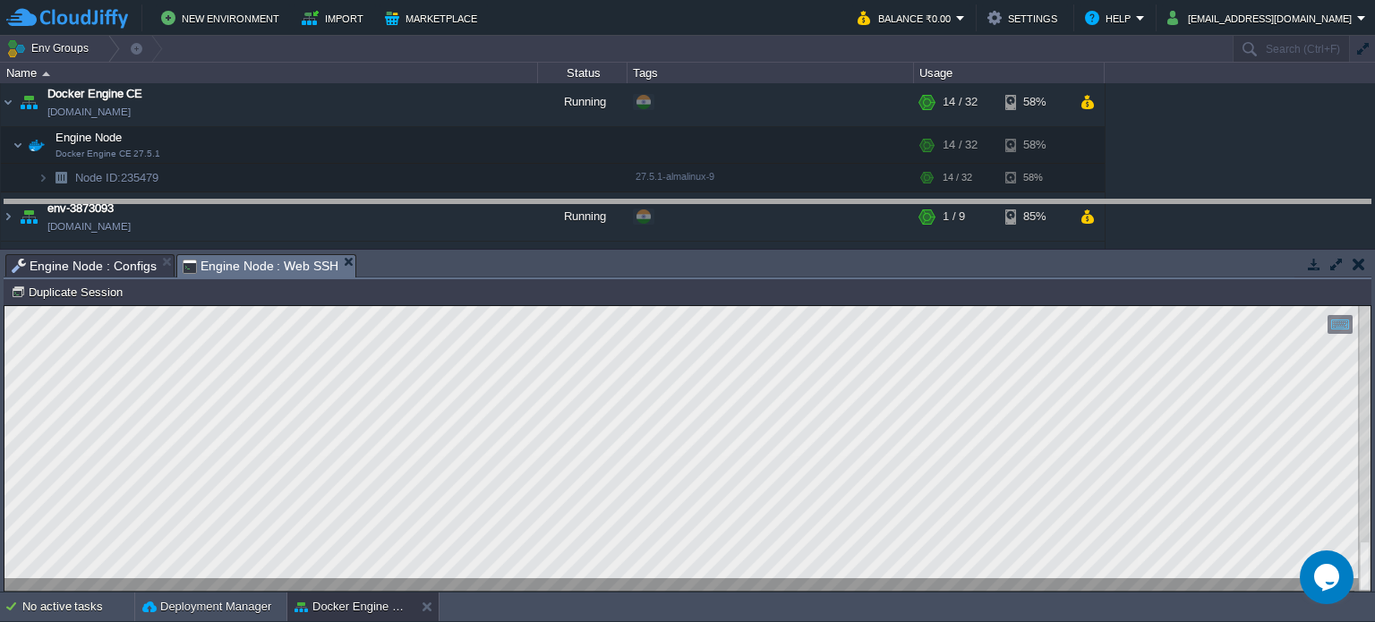
drag, startPoint x: 753, startPoint y: 265, endPoint x: 746, endPoint y: 210, distance: 55.0
